Goal: Task Accomplishment & Management: Use online tool/utility

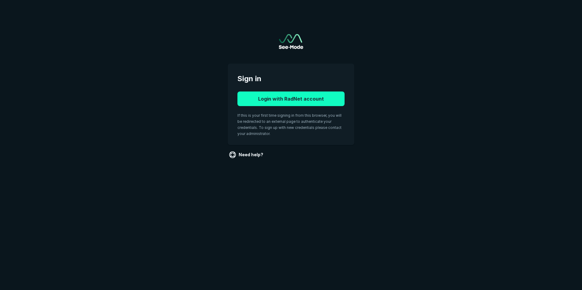
click at [321, 93] on button "Login with RadNet account" at bounding box center [290, 99] width 107 height 15
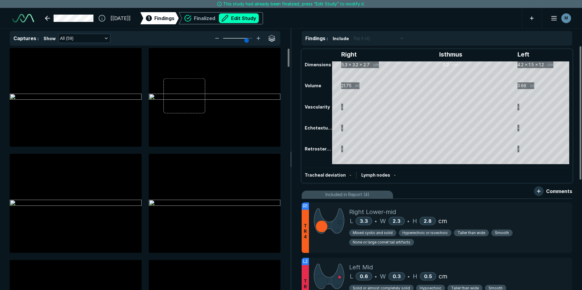
scroll to position [1948, 3402]
click at [67, 101] on img at bounding box center [76, 97] width 132 height 7
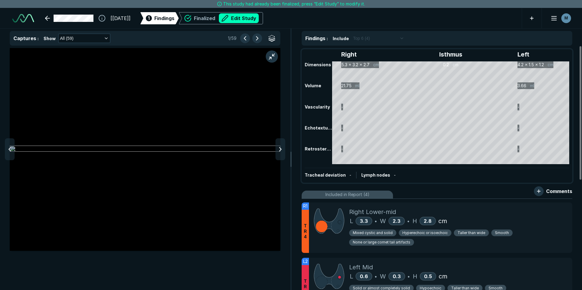
scroll to position [1806, 1991]
click at [279, 151] on icon at bounding box center [280, 149] width 7 height 7
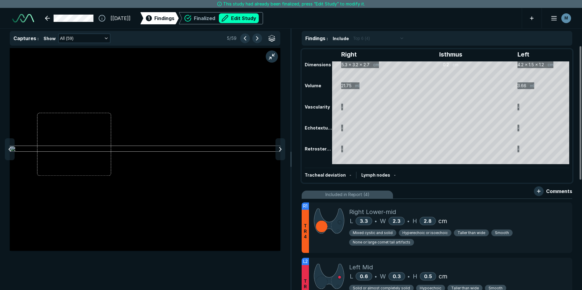
click at [279, 151] on icon at bounding box center [280, 149] width 7 height 7
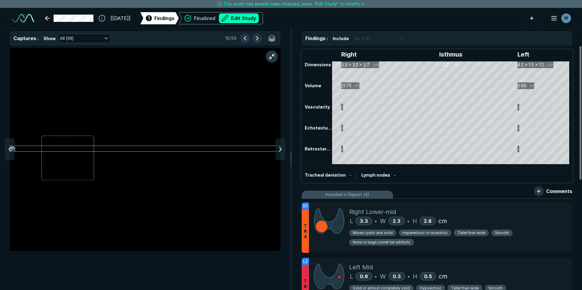
click at [279, 151] on icon at bounding box center [280, 149] width 7 height 7
click at [12, 146] on div at bounding box center [10, 150] width 10 height 22
click at [282, 153] on div at bounding box center [281, 150] width 10 height 22
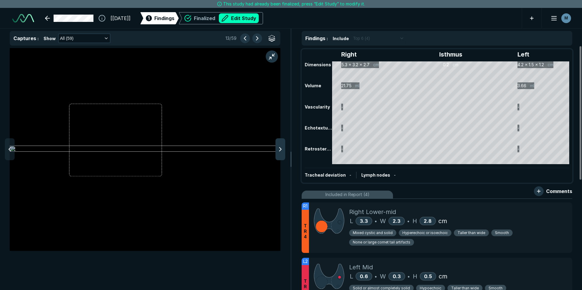
click at [281, 153] on div at bounding box center [281, 150] width 10 height 22
click at [281, 153] on icon at bounding box center [280, 149] width 7 height 7
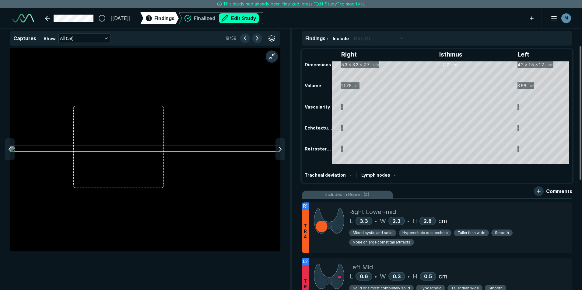
click at [281, 153] on icon at bounding box center [280, 149] width 7 height 7
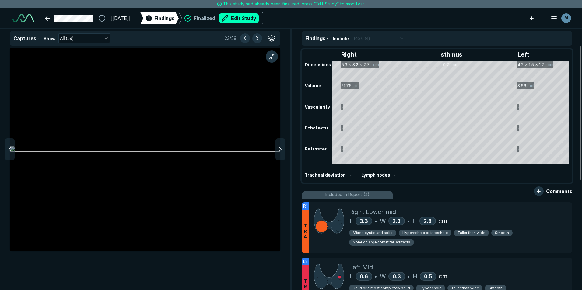
click at [281, 153] on icon at bounding box center [280, 149] width 7 height 7
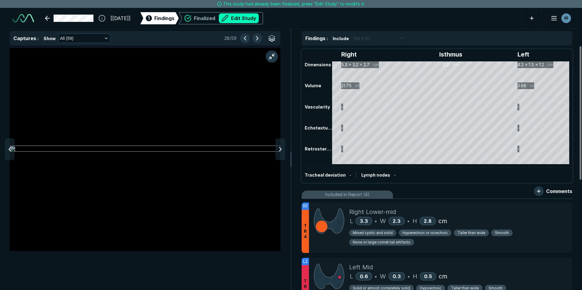
click at [281, 153] on icon at bounding box center [280, 149] width 7 height 7
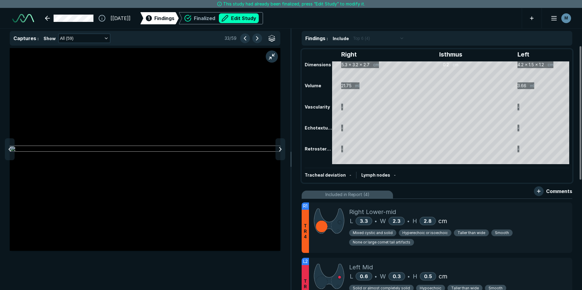
click at [281, 153] on icon at bounding box center [280, 149] width 7 height 7
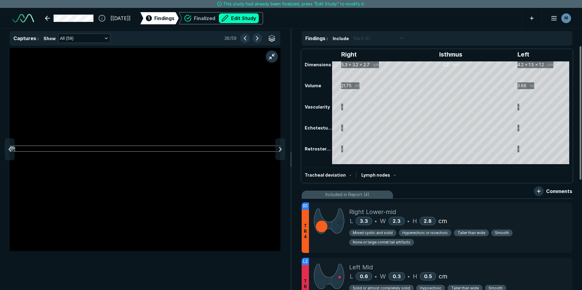
click at [281, 153] on icon at bounding box center [280, 149] width 7 height 7
click at [10, 152] on icon at bounding box center [9, 149] width 7 height 7
click at [280, 149] on polyline at bounding box center [280, 150] width 2 height 4
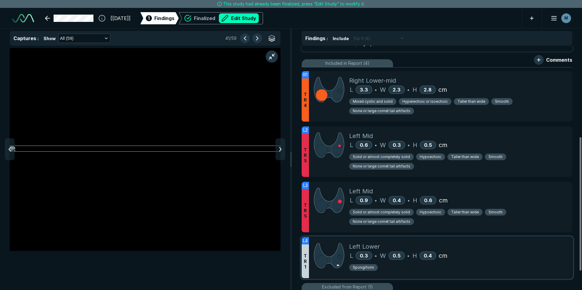
scroll to position [183, 0]
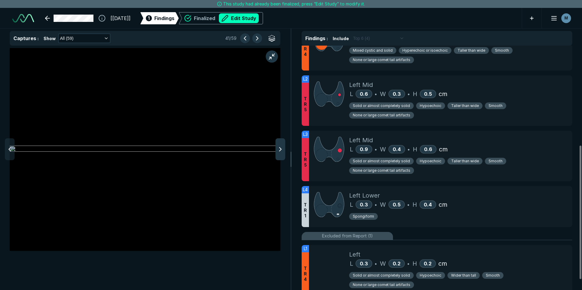
click at [279, 150] on icon at bounding box center [280, 149] width 7 height 7
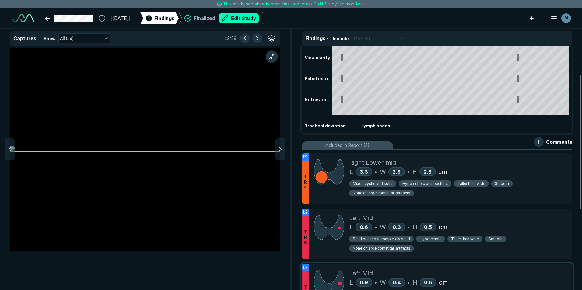
scroll to position [80, 0]
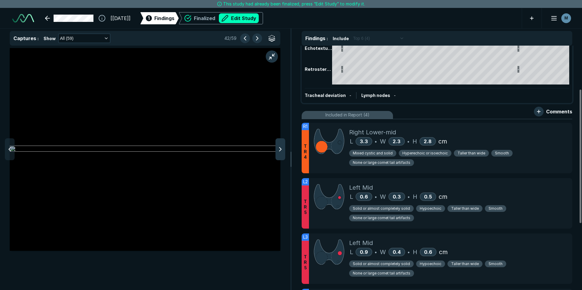
click at [280, 152] on icon at bounding box center [280, 149] width 7 height 7
click at [282, 150] on icon at bounding box center [280, 149] width 7 height 7
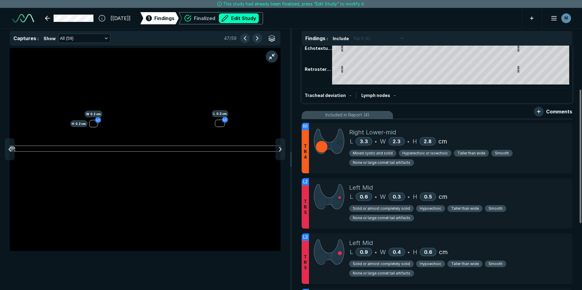
click at [282, 150] on icon at bounding box center [280, 149] width 7 height 7
click at [391, 182] on div "Left Mid L 0.6 • W 0.3 • H 0.5 cm Solid or almost completely solid Hypoechoic T…" at bounding box center [458, 203] width 218 height 51
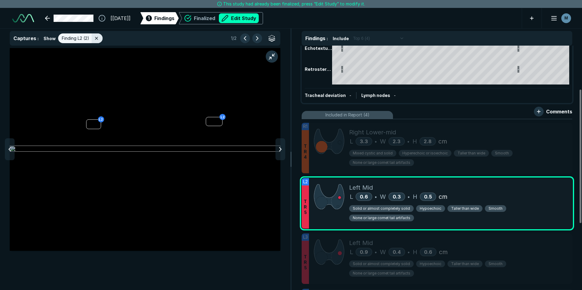
scroll to position [1806, 1991]
click at [540, 111] on button "button" at bounding box center [539, 112] width 10 height 10
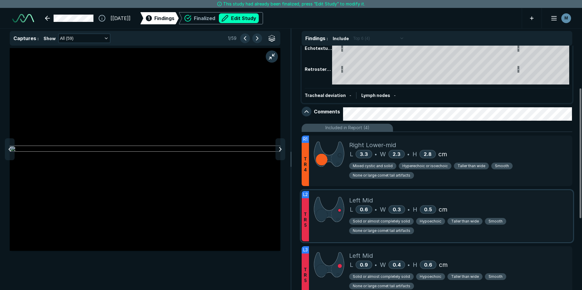
click at [489, 199] on div "Left Mid" at bounding box center [458, 200] width 218 height 9
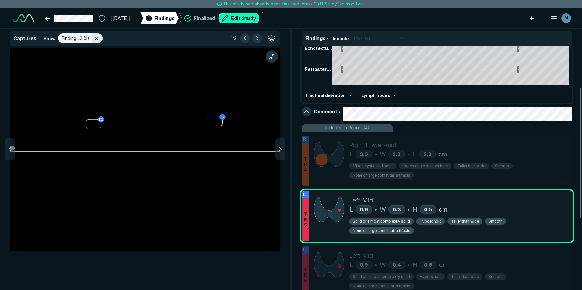
click at [395, 222] on span "Solid or almost completely solid" at bounding box center [381, 221] width 57 height 5
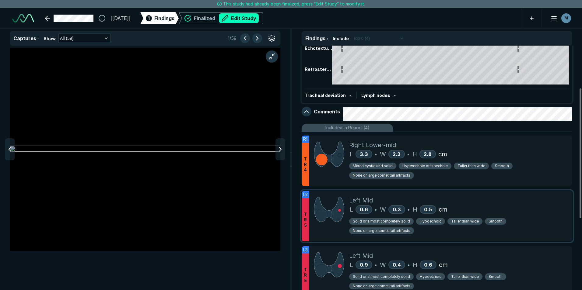
click at [502, 200] on div "Left Mid" at bounding box center [458, 200] width 218 height 9
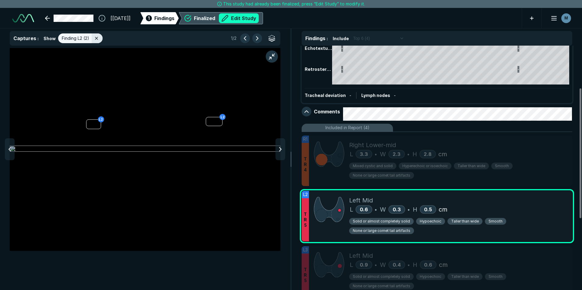
click at [247, 19] on button "Edit Study" at bounding box center [239, 18] width 40 height 10
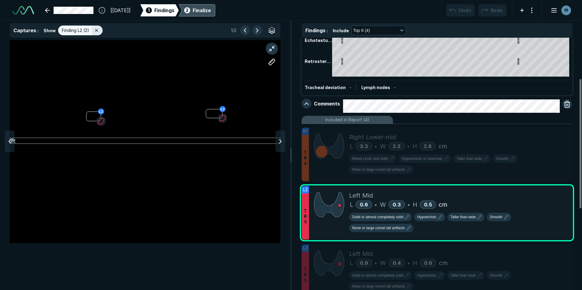
scroll to position [1983, 3402]
click at [468, 220] on button "Taller than wide" at bounding box center [466, 217] width 37 height 9
click at [467, 231] on span "Wider than tall" at bounding box center [468, 232] width 30 height 7
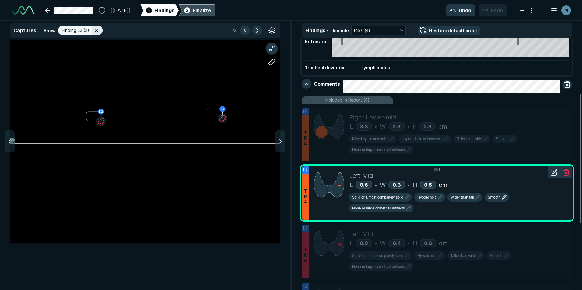
scroll to position [110, 0]
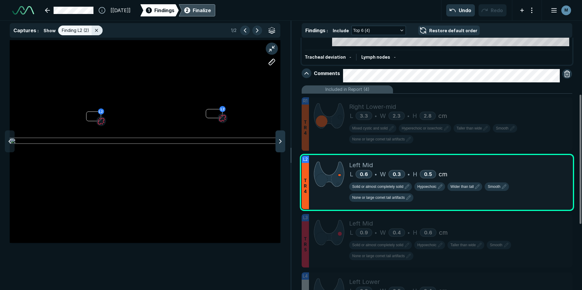
click at [281, 141] on polyline at bounding box center [280, 142] width 2 height 4
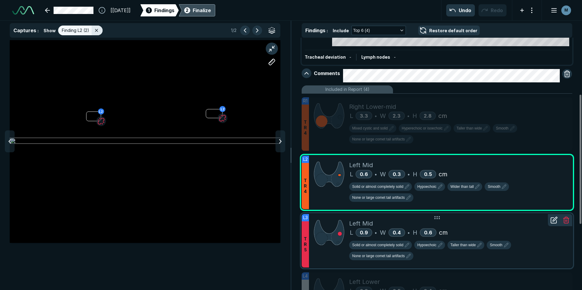
click at [305, 245] on span "T R 5" at bounding box center [305, 245] width 3 height 16
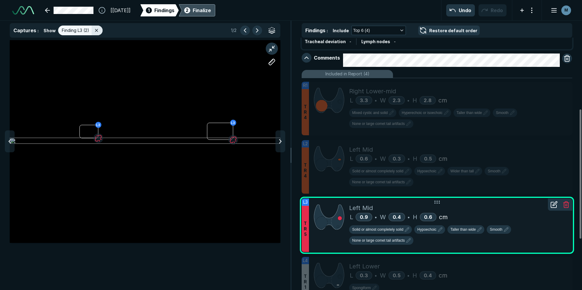
scroll to position [141, 0]
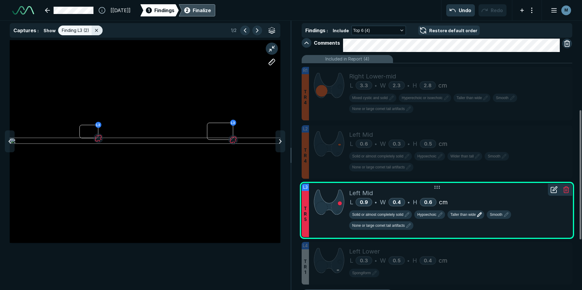
click at [465, 216] on span "Taller than wide" at bounding box center [463, 214] width 25 height 5
click at [468, 231] on span "Wider than tall" at bounding box center [468, 230] width 30 height 7
click at [281, 142] on polyline at bounding box center [280, 142] width 2 height 4
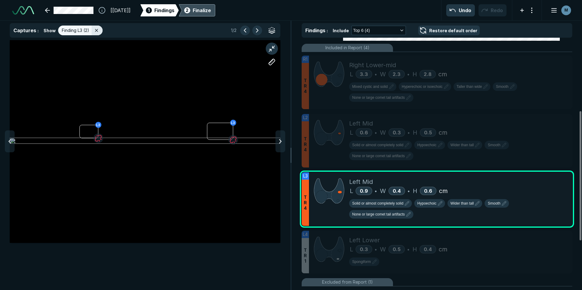
scroll to position [171, 0]
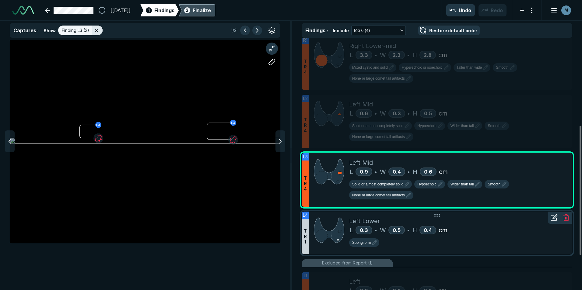
click at [481, 237] on div "Spongiform" at bounding box center [458, 242] width 218 height 15
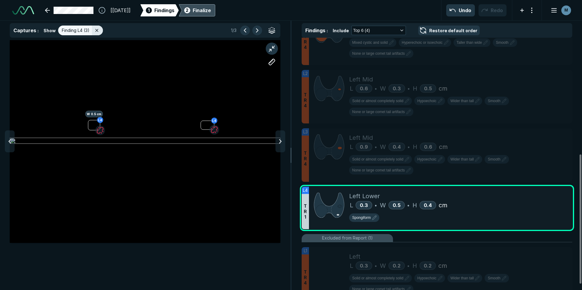
scroll to position [238, 0]
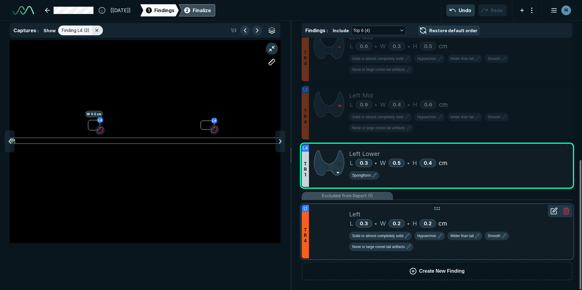
click at [329, 241] on div at bounding box center [329, 232] width 40 height 54
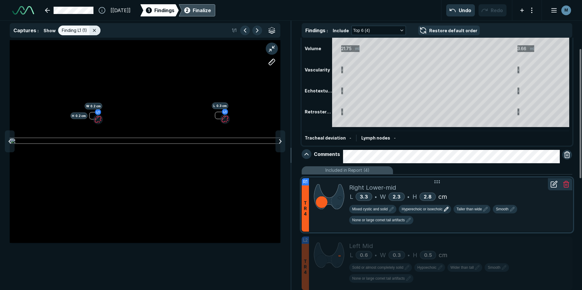
scroll to position [61, 0]
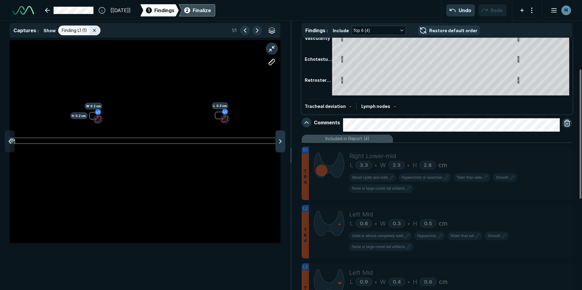
click at [278, 142] on icon at bounding box center [280, 141] width 7 height 7
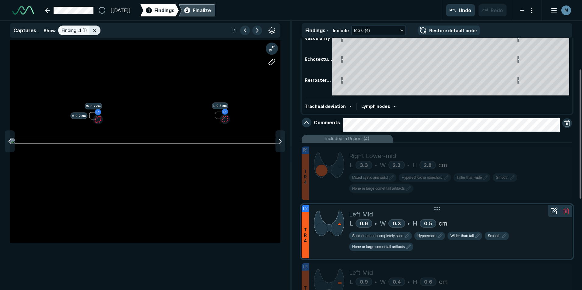
click at [327, 238] on div at bounding box center [329, 232] width 40 height 54
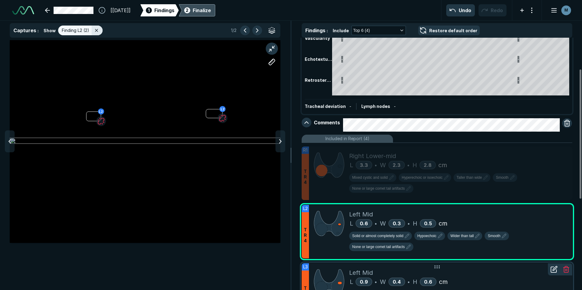
click at [441, 276] on div "Left Mid" at bounding box center [458, 273] width 218 height 9
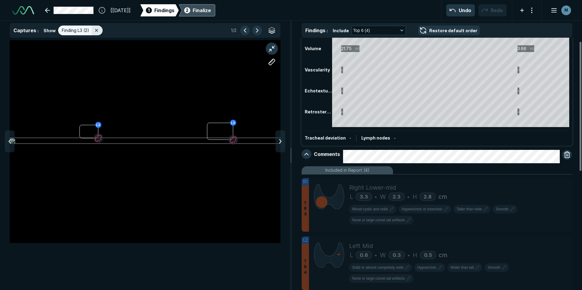
scroll to position [0, 0]
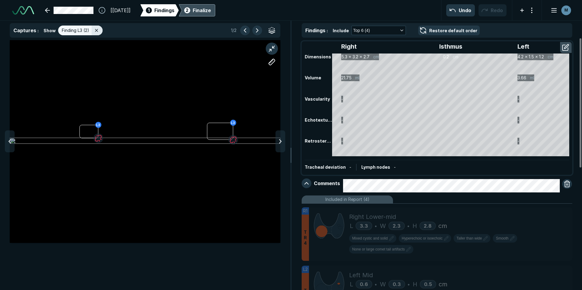
click at [211, 9] on div "Finalize" at bounding box center [202, 10] width 18 height 7
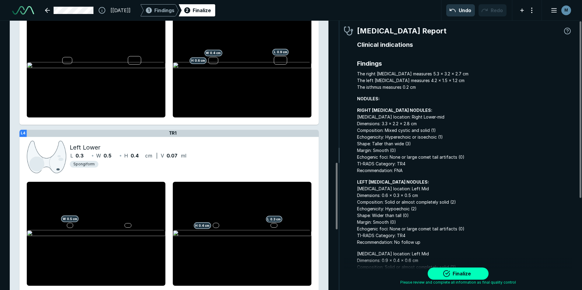
scroll to position [574, 0]
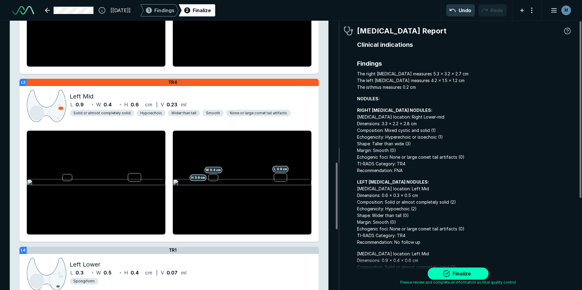
click at [211, 12] on div "Finalize" at bounding box center [202, 10] width 18 height 7
click at [462, 275] on button "Finalize" at bounding box center [458, 274] width 61 height 12
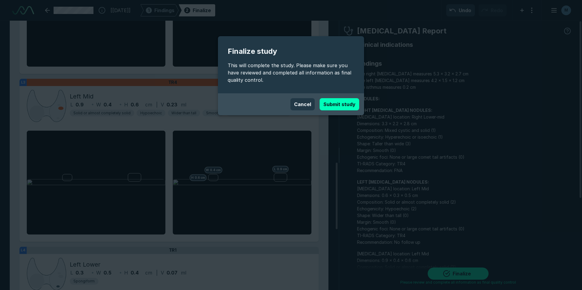
drag, startPoint x: 336, startPoint y: 106, endPoint x: 332, endPoint y: 109, distance: 5.4
click at [336, 106] on button "Submit study" at bounding box center [340, 104] width 40 height 12
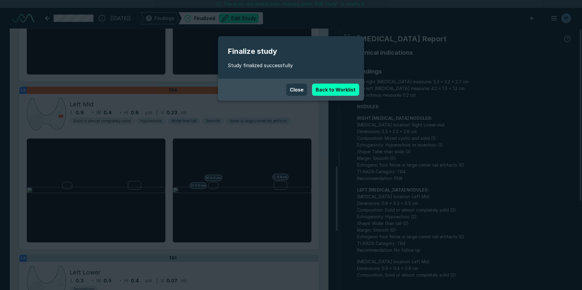
scroll to position [1948, 3402]
click at [323, 86] on link "Back to Worklist" at bounding box center [335, 90] width 47 height 12
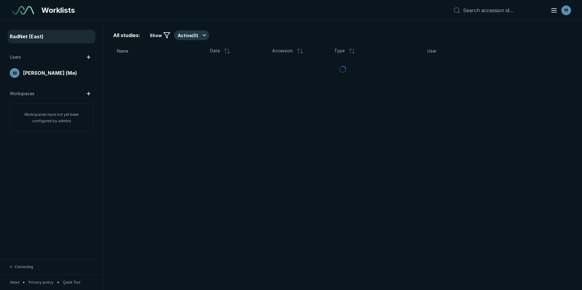
scroll to position [1886, 2839]
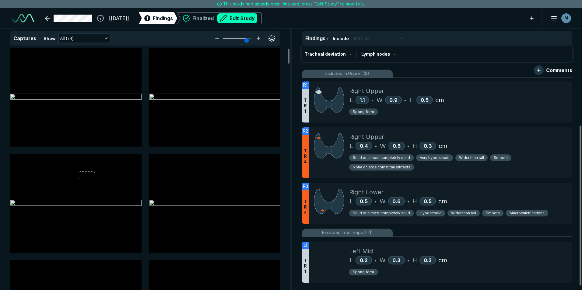
scroll to position [127, 0]
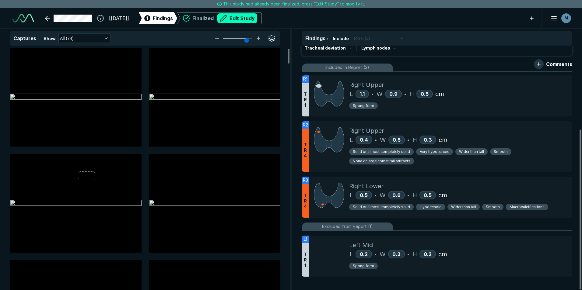
click at [431, 222] on ul "R1 T R 1 Right Upper L 1.1 • W 0.9 • H 0.5 cm Spongiform R2 T R 4 Right Upper L…" at bounding box center [437, 176] width 271 height 209
click at [372, 195] on div "0.5" at bounding box center [364, 195] width 16 height 9
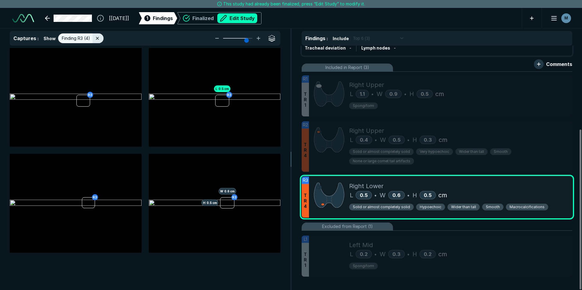
scroll to position [1806, 1991]
click at [257, 19] on button "Edit Study" at bounding box center [237, 18] width 40 height 10
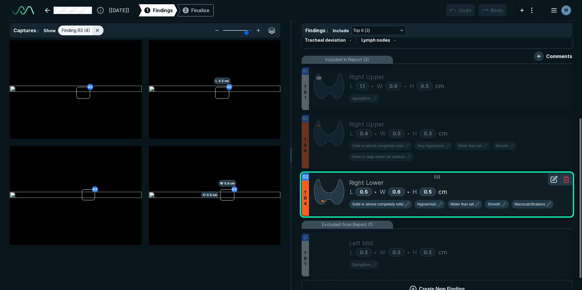
click at [553, 180] on icon at bounding box center [555, 179] width 4 height 4
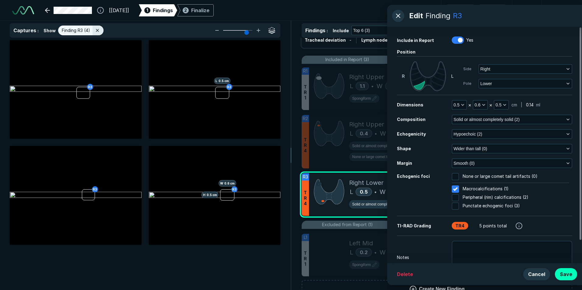
click at [454, 197] on input "Peripheral (rim) calcifications (2)" at bounding box center [455, 197] width 7 height 7
checkbox input "true"
click at [455, 189] on div at bounding box center [455, 189] width 10 height 10
click at [455, 189] on input "Macrocalcifications (1)" at bounding box center [455, 189] width 7 height 7
click at [504, 123] on span "Solid or almost completely solid (2)" at bounding box center [487, 119] width 66 height 7
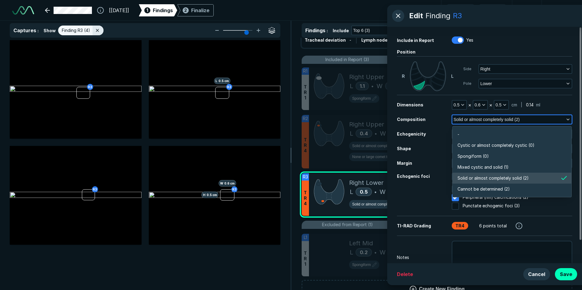
scroll to position [1065, 1317]
click at [504, 123] on span "Solid or almost completely solid (2)" at bounding box center [487, 119] width 66 height 7
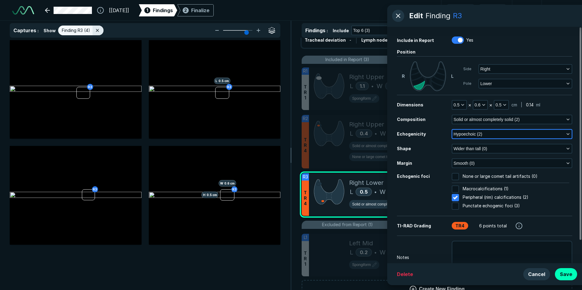
click at [496, 130] on button "Hypoechoic (2)" at bounding box center [511, 134] width 119 height 9
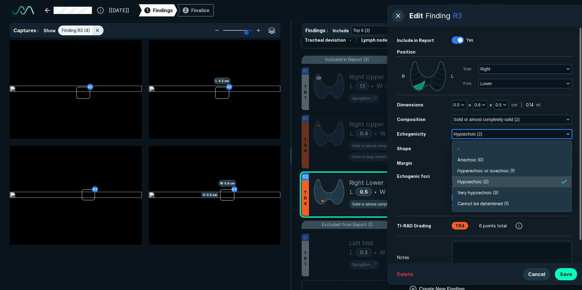
click at [496, 130] on button "Hypoechoic (2)" at bounding box center [511, 134] width 119 height 9
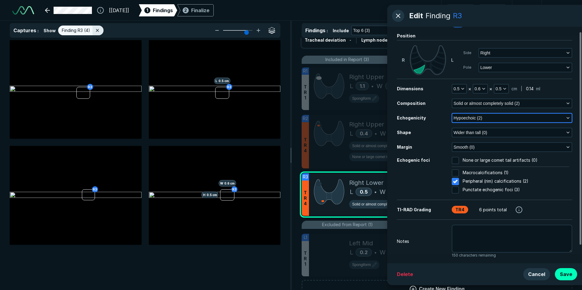
scroll to position [26, 0]
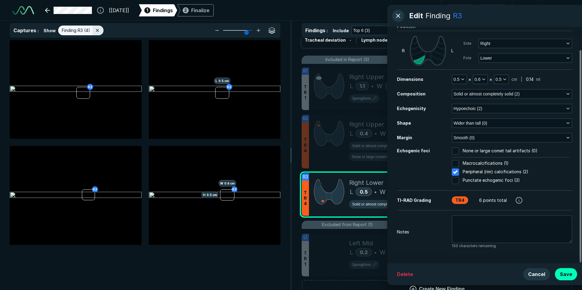
click at [458, 163] on input "Macrocalcifications (1)" at bounding box center [455, 163] width 7 height 7
checkbox input "true"
click at [456, 171] on div at bounding box center [457, 169] width 5 height 5
click at [456, 171] on input "Peripheral (rim) calcifications (2)" at bounding box center [455, 172] width 7 height 7
checkbox input "false"
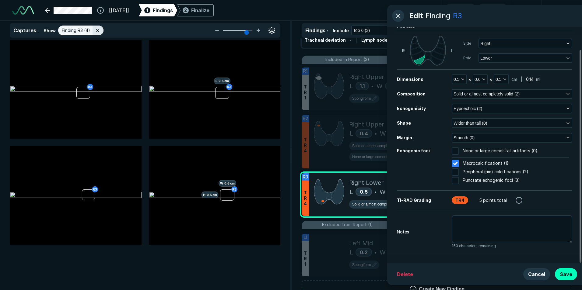
click at [455, 162] on div at bounding box center [455, 164] width 10 height 10
click at [455, 162] on input "Macrocalcifications (1)" at bounding box center [455, 163] width 7 height 7
checkbox input "false"
checkbox input "true"
click at [455, 170] on input "Peripheral (rim) calcifications (2)" at bounding box center [455, 172] width 7 height 7
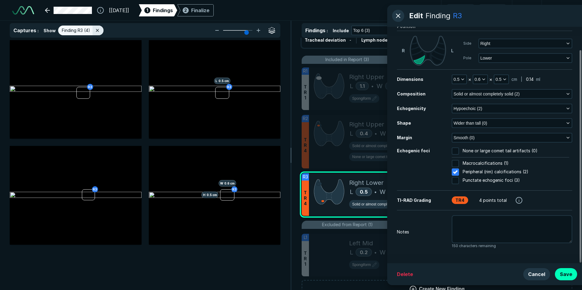
checkbox input "true"
checkbox input "false"
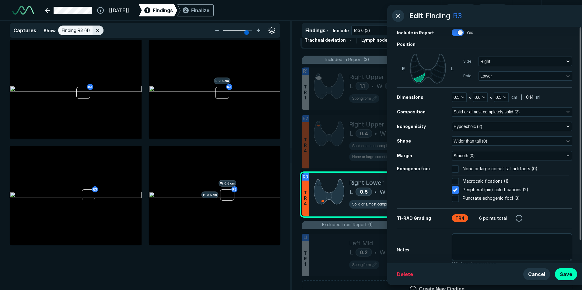
scroll to position [0, 0]
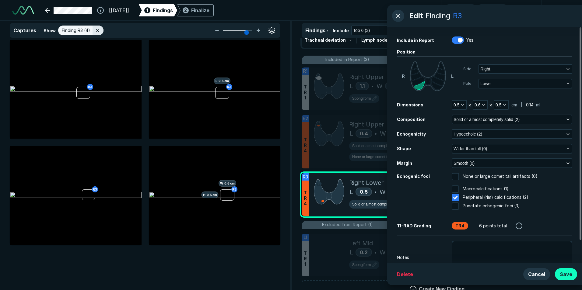
click at [561, 274] on button "Save" at bounding box center [566, 275] width 22 height 12
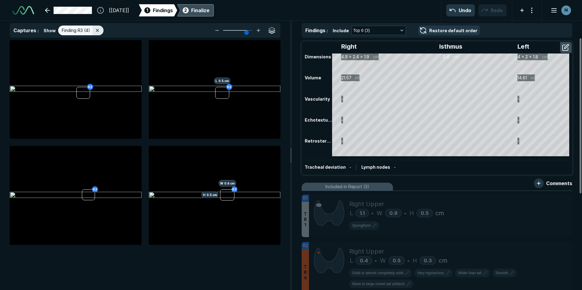
click at [209, 12] on div "Finalize" at bounding box center [200, 10] width 18 height 7
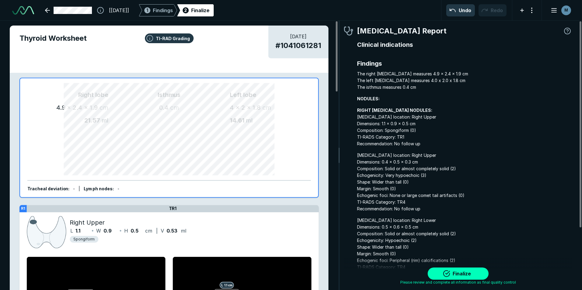
scroll to position [1961, 1802]
click at [170, 7] on span "Findings" at bounding box center [163, 10] width 20 height 7
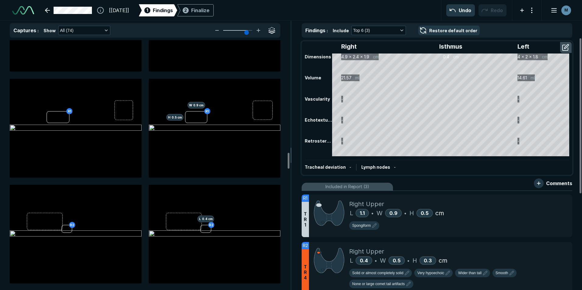
scroll to position [1766, 0]
click at [209, 10] on div "Finalize" at bounding box center [200, 10] width 18 height 7
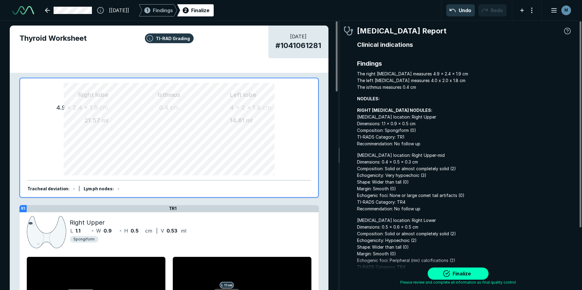
scroll to position [1961, 1802]
click at [453, 277] on button "Finalize" at bounding box center [458, 274] width 61 height 12
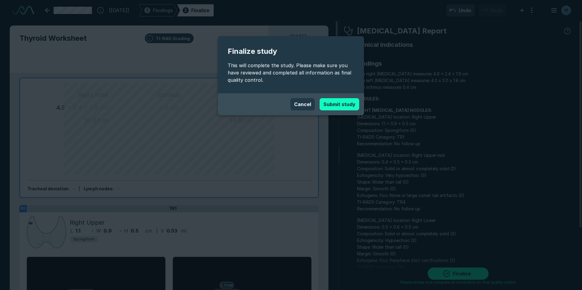
click at [342, 102] on button "Submit study" at bounding box center [340, 104] width 40 height 12
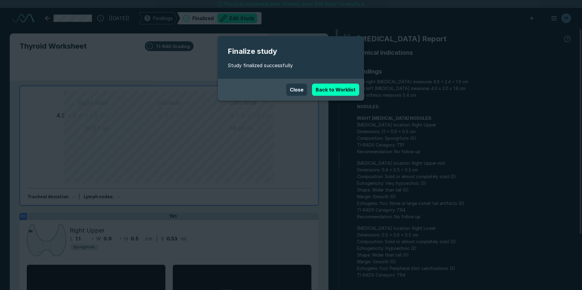
scroll to position [1948, 3402]
click at [300, 89] on button "Close" at bounding box center [296, 90] width 21 height 12
